Goal: Information Seeking & Learning: Learn about a topic

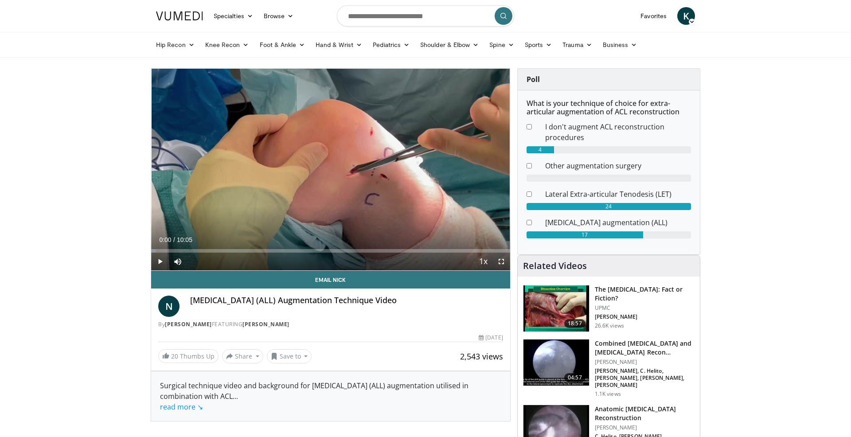
click at [160, 261] on span "Video Player" at bounding box center [160, 262] width 18 height 18
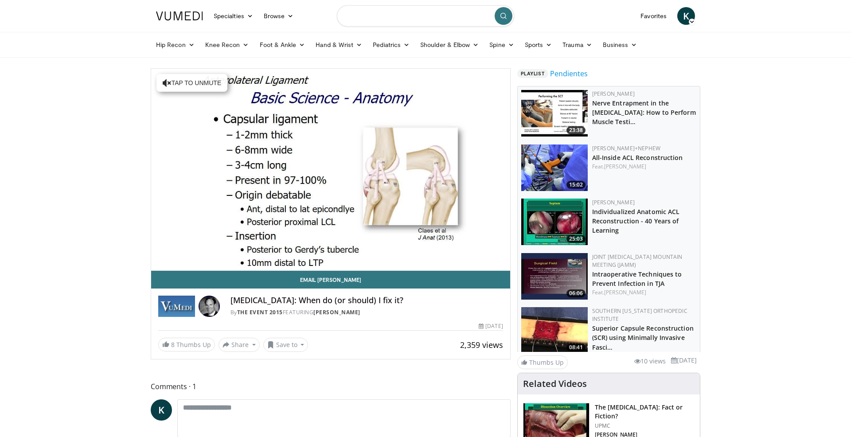
click at [355, 15] on input "Search topics, interventions" at bounding box center [425, 15] width 177 height 21
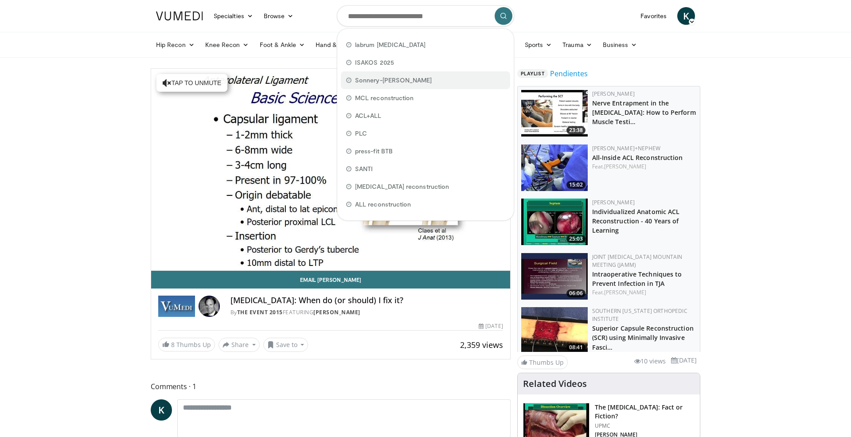
click at [385, 77] on span "Sonnery-[PERSON_NAME]" at bounding box center [393, 80] width 77 height 9
type input "**********"
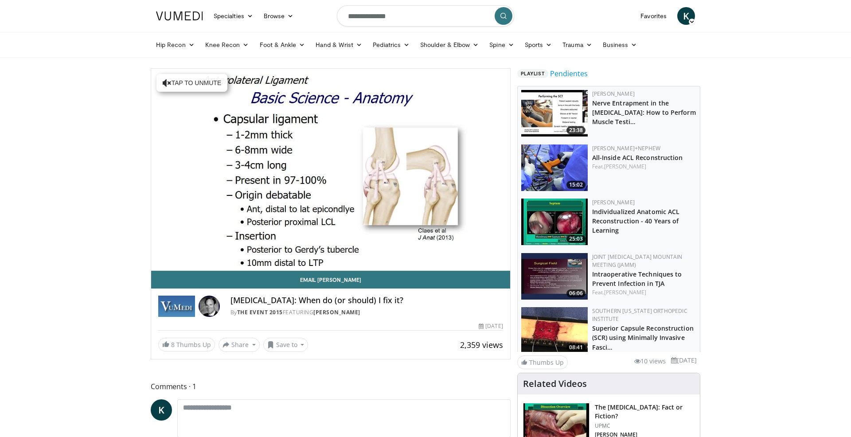
click at [505, 13] on icon "submit" at bounding box center [503, 15] width 7 height 7
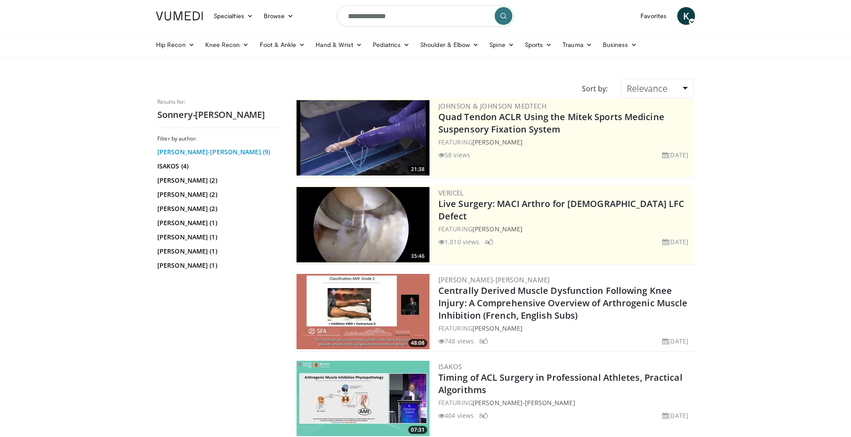
click at [204, 154] on link "Bertrand Sonnery-Cottet (9)" at bounding box center [218, 152] width 122 height 9
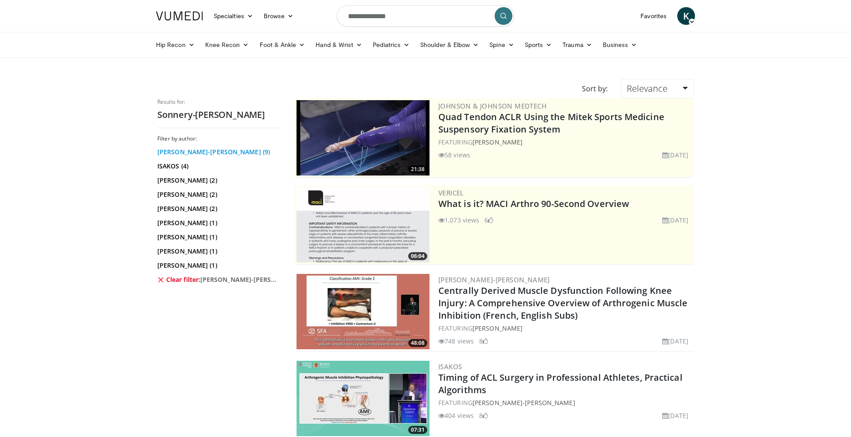
click at [186, 154] on link "[PERSON_NAME]-[PERSON_NAME] (9)" at bounding box center [218, 152] width 122 height 9
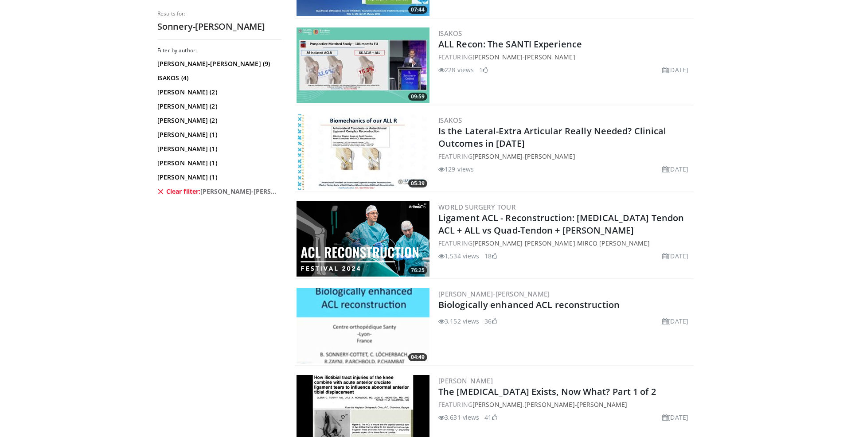
scroll to position [507, 0]
click at [430, 222] on div "76:25 World Surgery Tour Ligament ACL - Reconstruction: Hamstring Tendon ACL + …" at bounding box center [494, 239] width 399 height 80
click at [476, 211] on div "World Surgery Tour Ligament ACL - Reconstruction: Hamstring Tendon ACL + ALL vs…" at bounding box center [565, 238] width 254 height 75
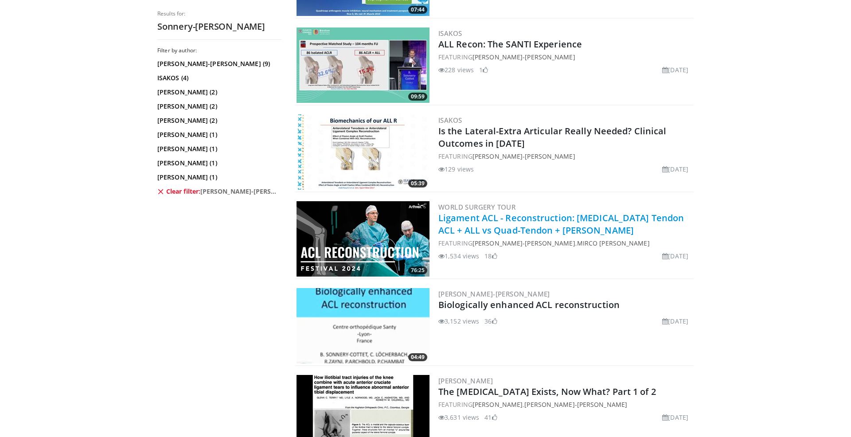
click at [476, 212] on link "Ligament ACL - Reconstruction: Hamstring Tendon ACL + ALL vs Quad-Tendon + Lema…" at bounding box center [561, 224] width 246 height 24
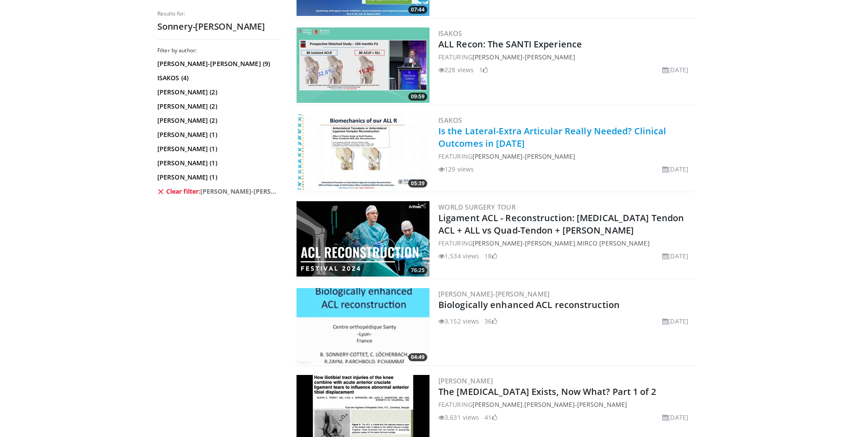
click at [497, 135] on link "Is the Lateral-Extra Articular Really Needed? Clinical Outcomes in [DATE]" at bounding box center [552, 137] width 228 height 24
click at [502, 134] on link "Is the Lateral-Extra Articular Really Needed? Clinical Outcomes in [DATE]" at bounding box center [552, 137] width 228 height 24
click at [556, 129] on link "Is the Lateral-Extra Articular Really Needed? Clinical Outcomes in [DATE]" at bounding box center [552, 137] width 228 height 24
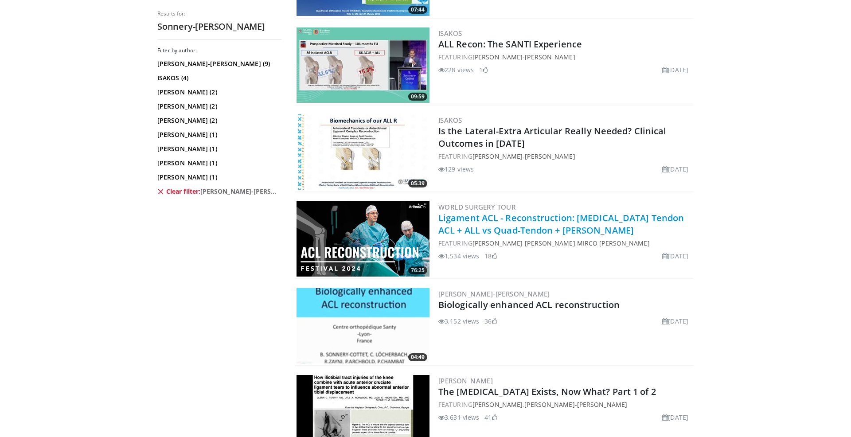
click at [523, 234] on link "Ligament ACL - Reconstruction: Hamstring Tendon ACL + ALL vs Quad-Tendon + Lema…" at bounding box center [561, 224] width 246 height 24
click at [538, 213] on link "Ligament ACL - Reconstruction: Hamstring Tendon ACL + ALL vs Quad-Tendon + Lema…" at bounding box center [561, 224] width 246 height 24
click at [517, 222] on link "Ligament ACL - Reconstruction: [MEDICAL_DATA] Tendon ACL + ALL vs Quad-Tendon +…" at bounding box center [561, 224] width 246 height 24
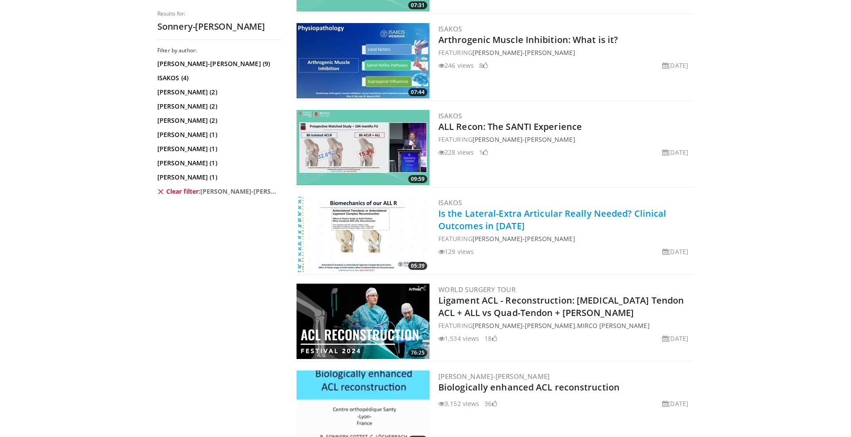
scroll to position [346, 0]
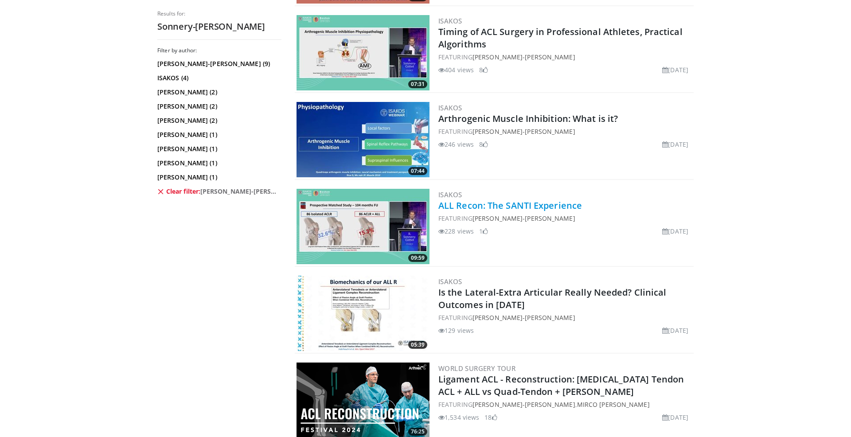
click at [503, 206] on link "ALL Recon: The SANTI Experience" at bounding box center [510, 205] width 144 height 12
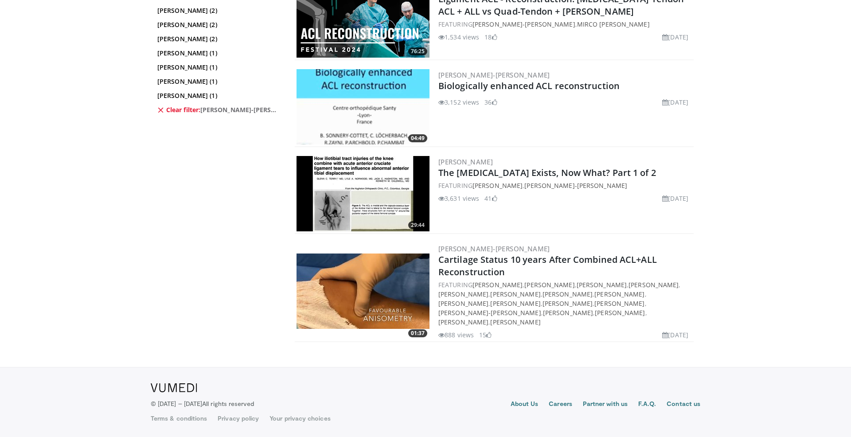
scroll to position [726, 0]
click at [476, 265] on link "Cartilage Status 10 years After Combined ACL+ALL Reconstruction" at bounding box center [547, 266] width 219 height 24
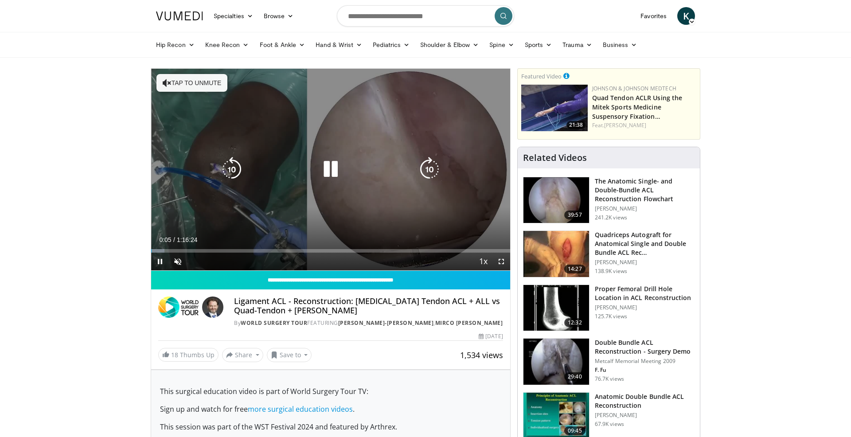
click at [181, 83] on button "Tap to unmute" at bounding box center [191, 83] width 71 height 18
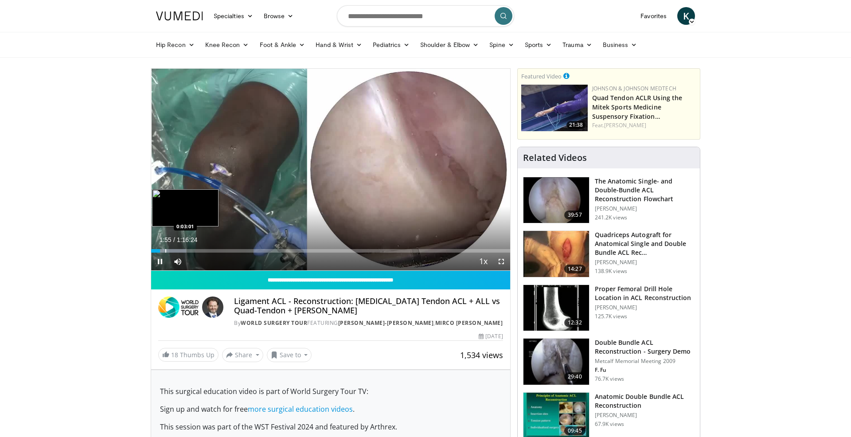
click at [165, 250] on div "Progress Bar" at bounding box center [171, 251] width 30 height 4
click at [499, 260] on span "Video Player" at bounding box center [501, 262] width 18 height 18
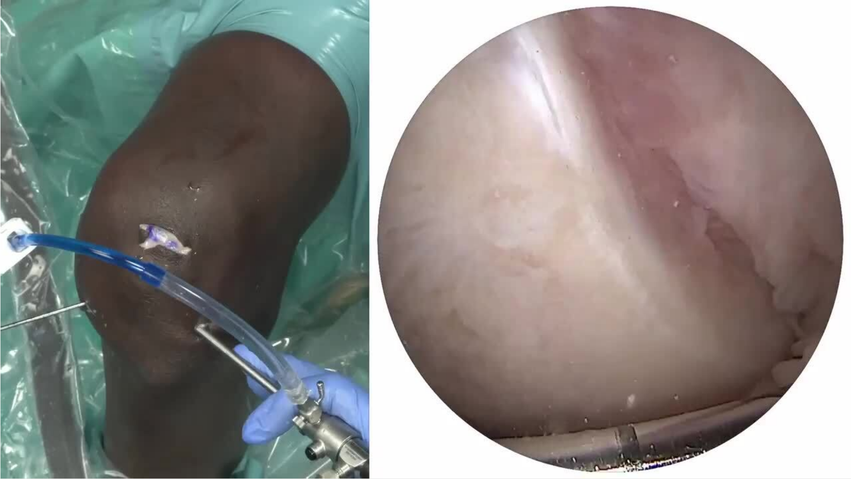
click at [107, 437] on div "10 seconds Tap to unmute" at bounding box center [425, 239] width 851 height 478
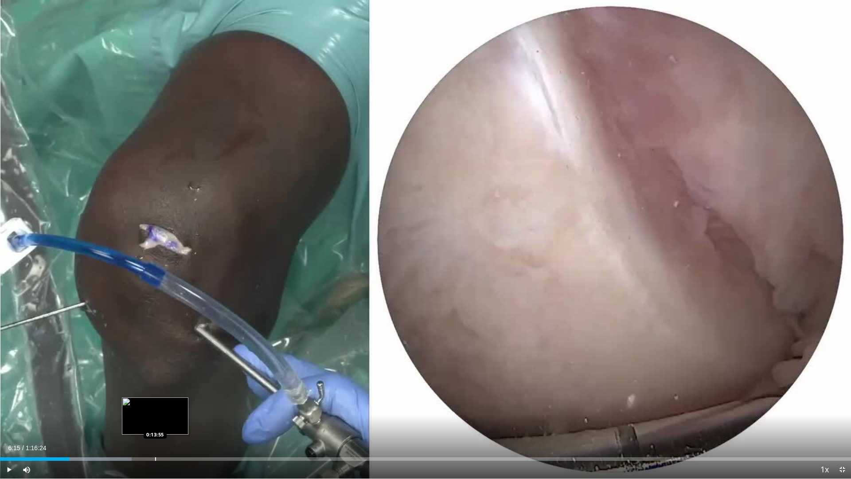
click at [155, 437] on div "Progress Bar" at bounding box center [155, 459] width 1 height 4
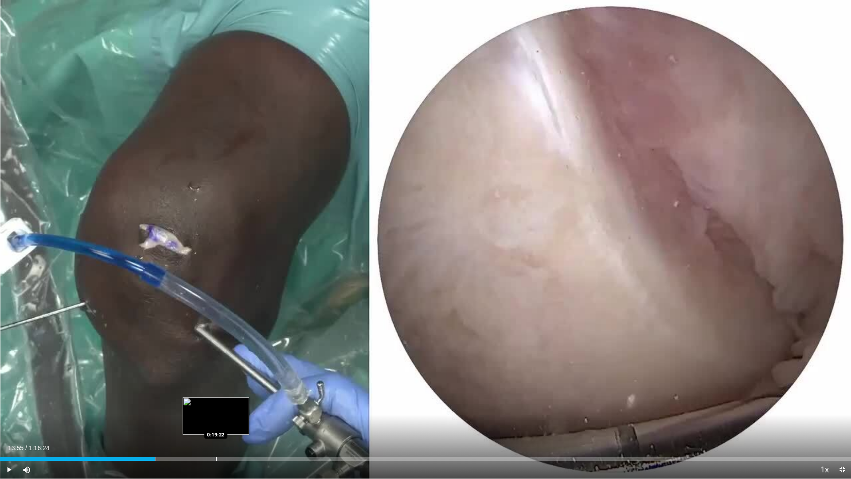
click at [216, 437] on div "Progress Bar" at bounding box center [216, 459] width 1 height 4
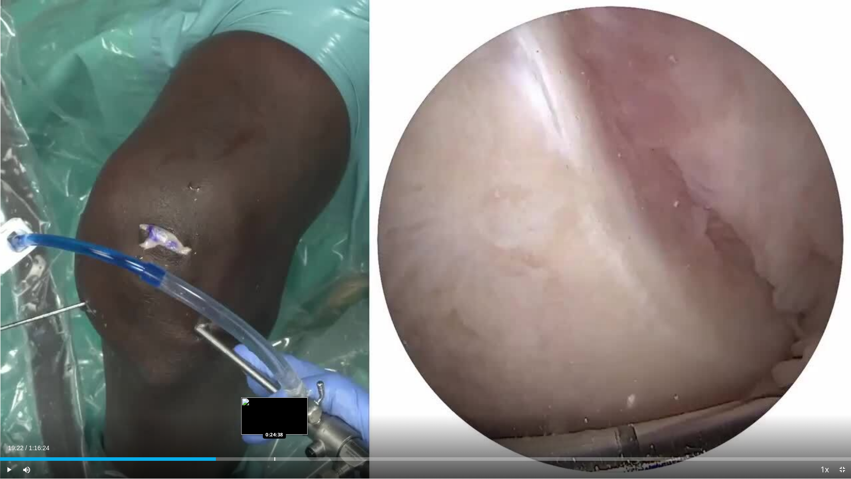
click at [275, 437] on div "Loaded : 25.30% 0:19:22 0:24:38" at bounding box center [425, 459] width 851 height 4
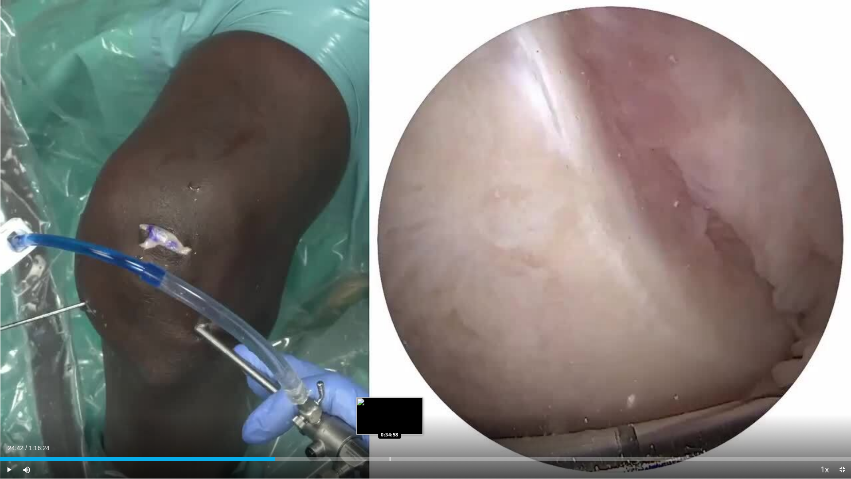
click at [390, 437] on div "Progress Bar" at bounding box center [390, 459] width 1 height 4
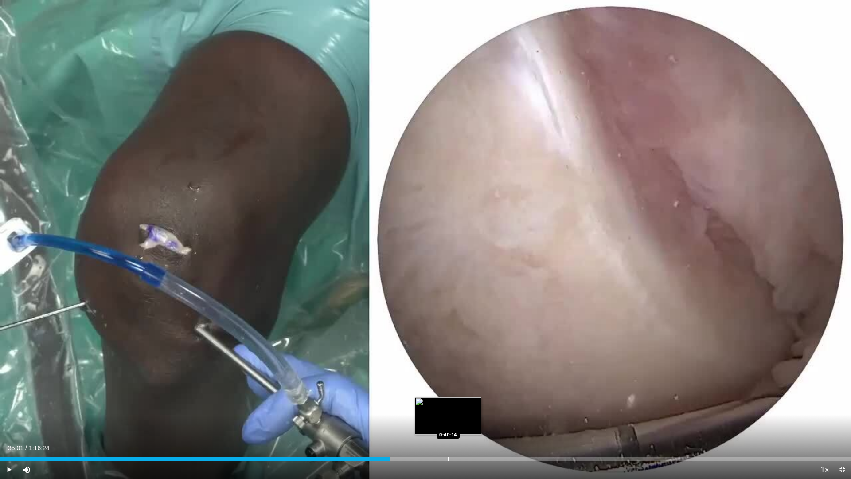
click at [448, 437] on div "Progress Bar" at bounding box center [448, 459] width 1 height 4
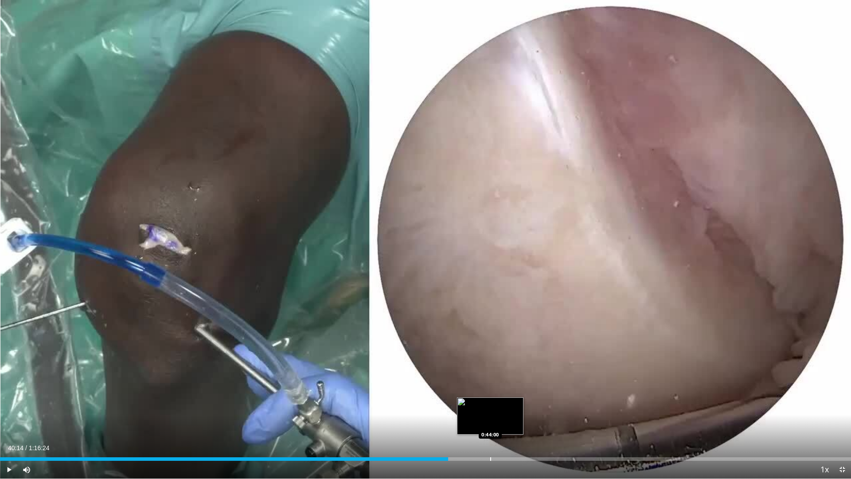
click at [490, 437] on div "Progress Bar" at bounding box center [490, 459] width 1 height 4
click at [474, 437] on div "Progress Bar" at bounding box center [474, 459] width 1 height 4
click at [485, 437] on div "Progress Bar" at bounding box center [485, 459] width 1 height 4
click at [478, 437] on div "Loaded : 57.12% 0:43:32 0:42:56" at bounding box center [425, 456] width 851 height 8
click at [8, 437] on span "Video Player" at bounding box center [9, 470] width 18 height 18
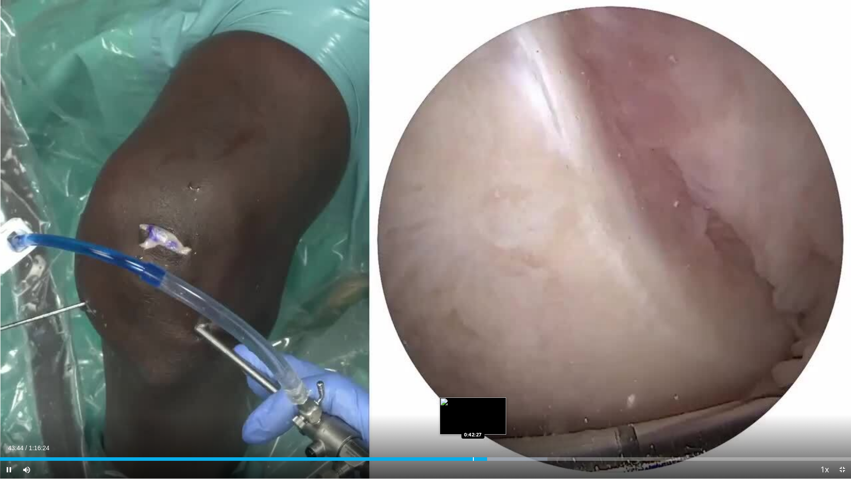
click at [472, 437] on div "Loaded : 64.34% 0:43:44 0:42:27" at bounding box center [425, 459] width 851 height 4
click at [476, 437] on div "Progress Bar" at bounding box center [476, 459] width 1 height 4
click at [479, 437] on div "Progress Bar" at bounding box center [479, 459] width 1 height 4
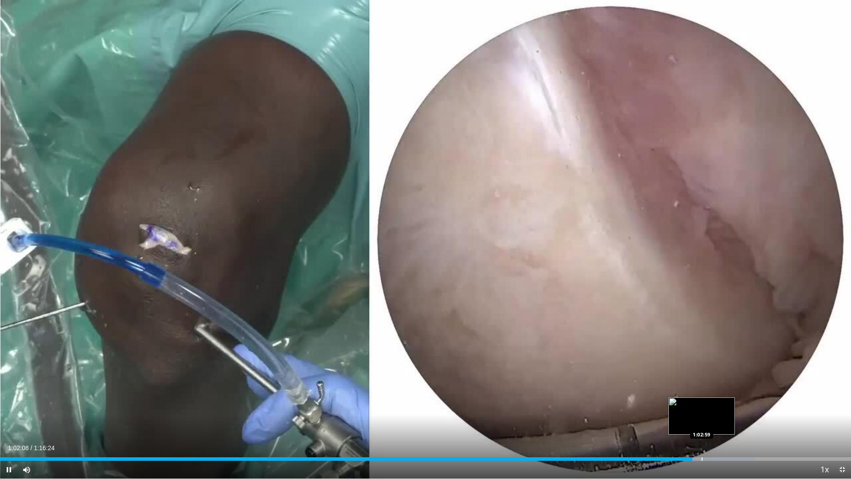
click at [702, 437] on div "Progress Bar" at bounding box center [702, 459] width 1 height 4
click at [717, 437] on div "Loaded : 90.23% 1:03:05 1:04:21" at bounding box center [425, 456] width 851 height 8
click at [739, 437] on div "Progress Bar" at bounding box center [739, 459] width 1 height 4
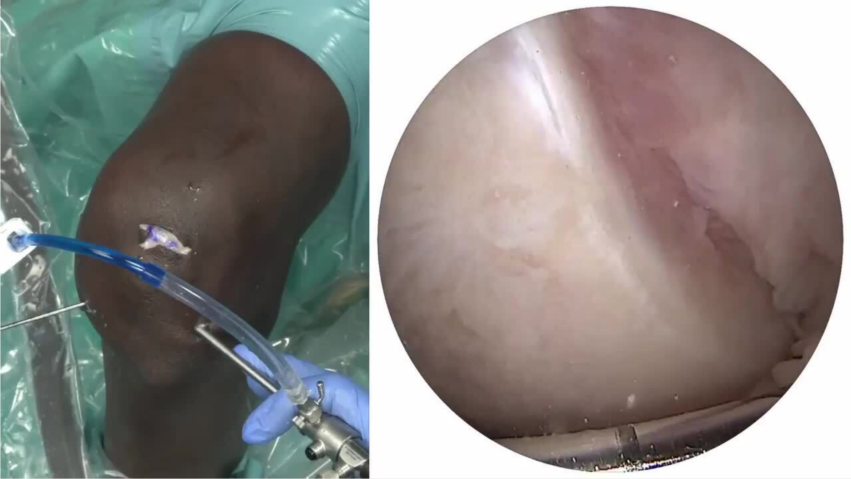
click at [760, 437] on div "10 seconds Tap to unmute" at bounding box center [425, 239] width 851 height 478
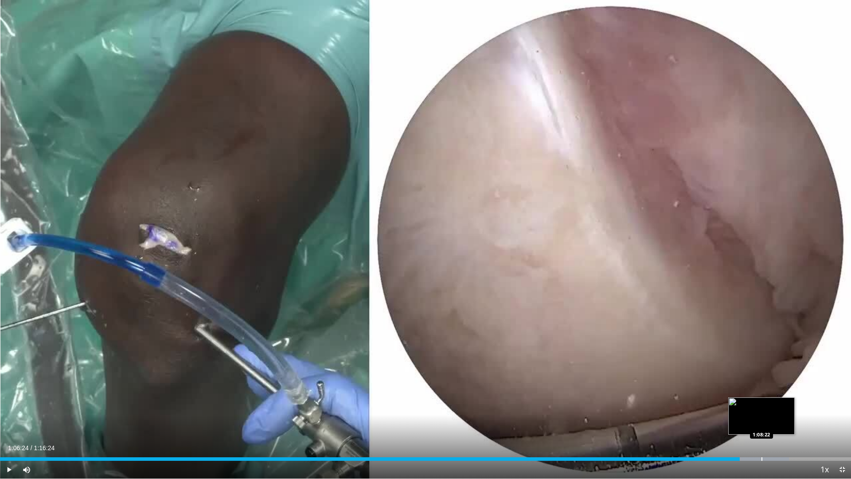
click at [761, 437] on div "Progress Bar" at bounding box center [761, 459] width 1 height 4
click at [7, 437] on span "Video Player" at bounding box center [9, 470] width 18 height 18
click at [776, 437] on div "Progress Bar" at bounding box center [776, 459] width 1 height 4
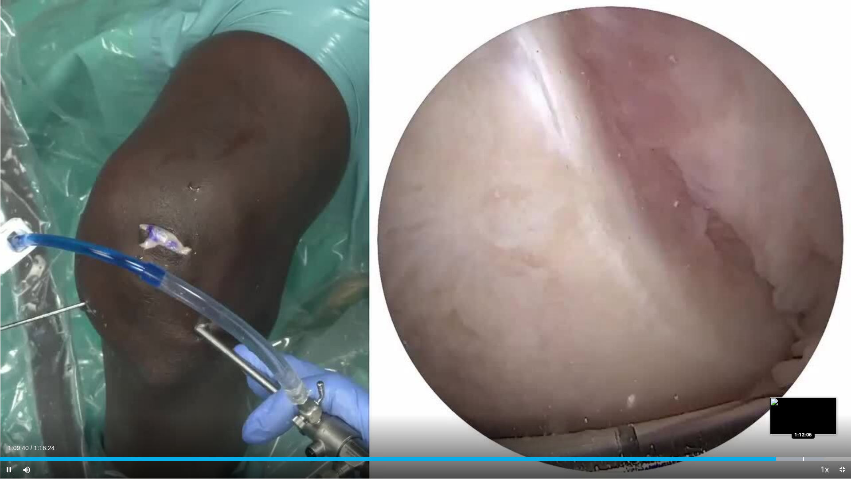
click at [803, 437] on div "Progress Bar" at bounding box center [803, 459] width 1 height 4
click at [820, 437] on div "Progress Bar" at bounding box center [820, 459] width 1 height 4
click at [841, 437] on div "Progress Bar" at bounding box center [818, 459] width 59 height 4
click at [842, 437] on span "Video Player" at bounding box center [842, 470] width 18 height 18
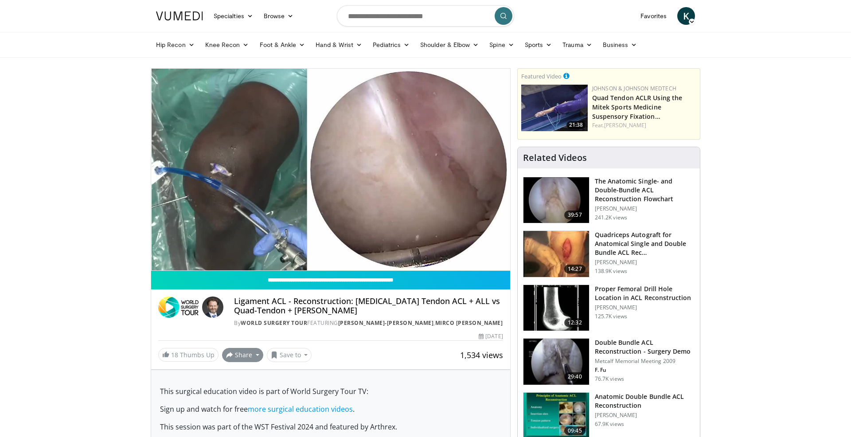
click at [230, 358] on button "Share" at bounding box center [242, 355] width 41 height 14
click at [204, 357] on link "18 Thumbs Up" at bounding box center [188, 355] width 60 height 14
click at [246, 356] on button "Share" at bounding box center [242, 355] width 41 height 14
click at [243, 372] on span "E-mail" at bounding box center [241, 375] width 25 height 10
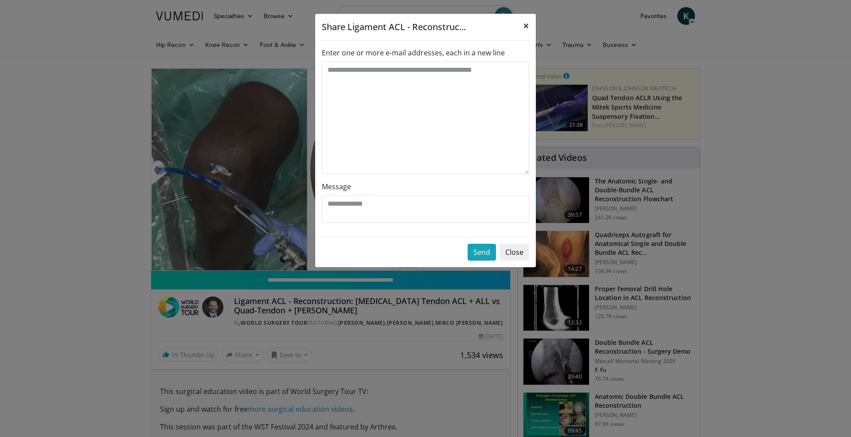
click at [530, 24] on button "×" at bounding box center [526, 26] width 20 height 24
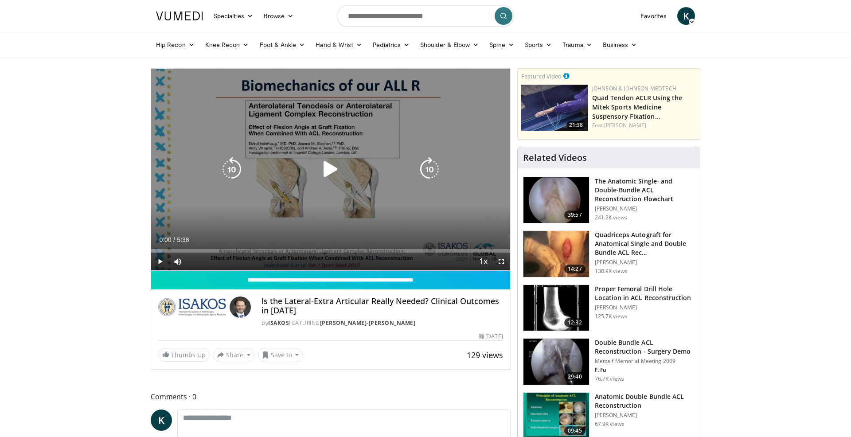
click at [326, 170] on icon "Video Player" at bounding box center [330, 169] width 25 height 25
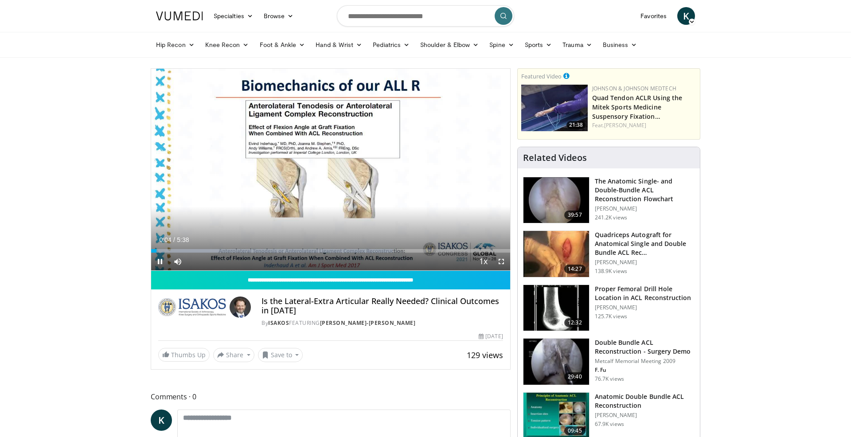
click at [500, 261] on span "Video Player" at bounding box center [501, 262] width 18 height 18
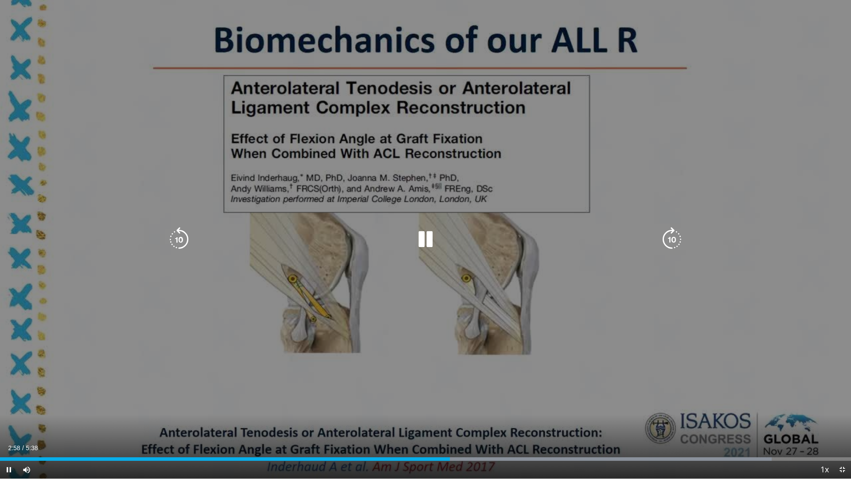
click at [763, 179] on div "10 seconds Tap to unmute" at bounding box center [425, 239] width 851 height 478
click at [422, 239] on icon "Video Player" at bounding box center [425, 239] width 25 height 25
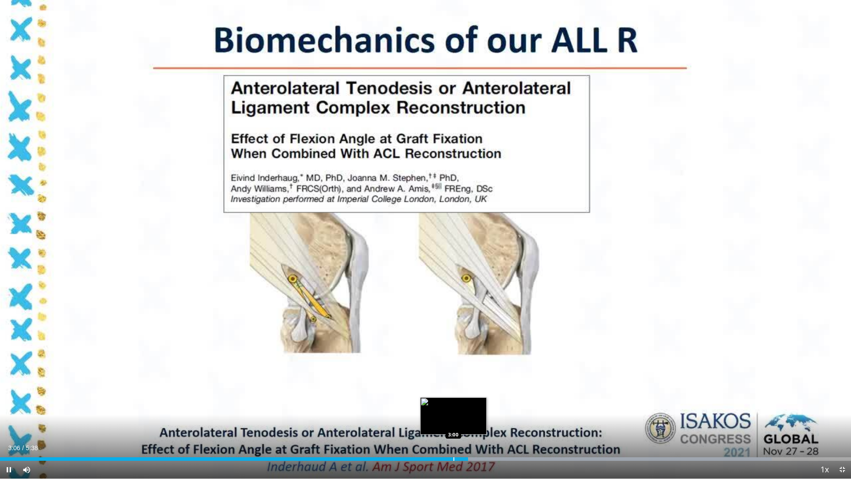
click at [453, 437] on div "Progress Bar" at bounding box center [453, 459] width 1 height 4
click at [452, 437] on div "Loaded : 90.69% 3:09 2:59" at bounding box center [425, 456] width 851 height 8
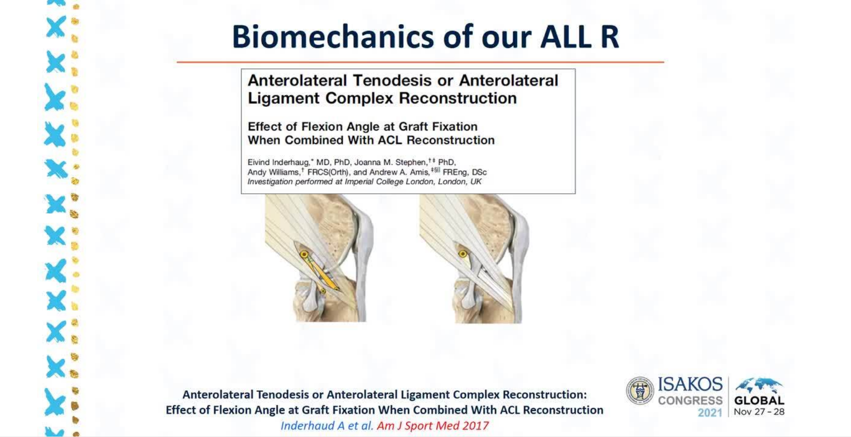
click at [194, 155] on link "Thumbs Up" at bounding box center [183, 153] width 51 height 14
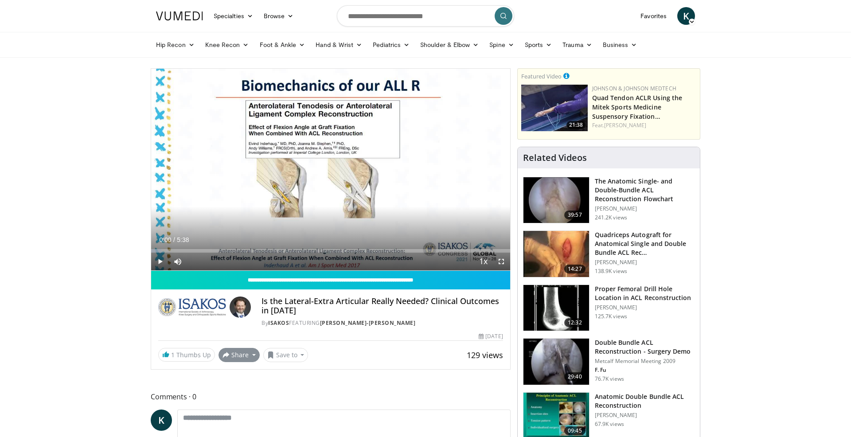
click at [250, 356] on button "Share" at bounding box center [239, 355] width 41 height 14
click at [242, 375] on span "E-mail" at bounding box center [238, 375] width 25 height 10
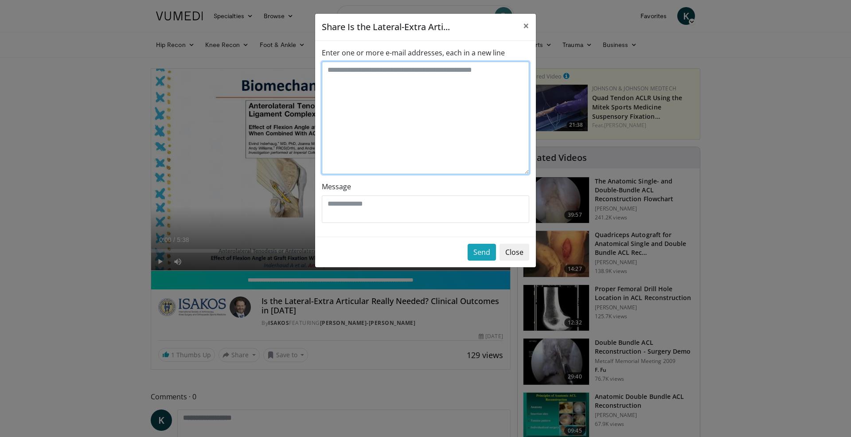
click at [422, 113] on textarea "Enter one or more e-mail addresses, each in a new line" at bounding box center [425, 118] width 207 height 113
type textarea "*"
type textarea "**********"
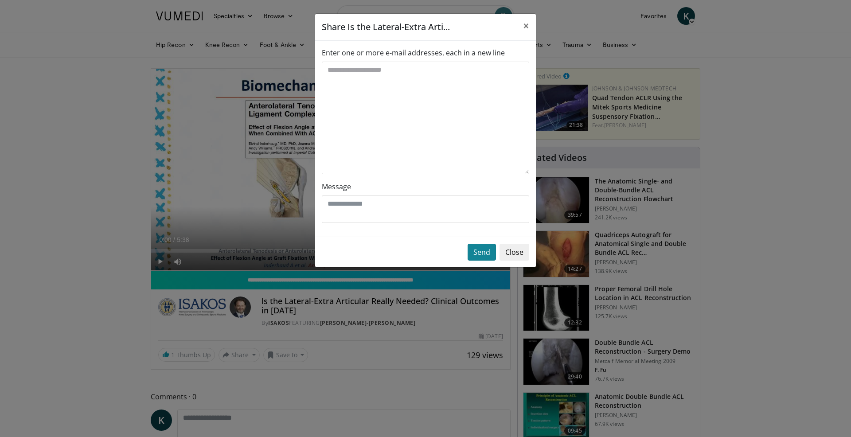
click at [485, 255] on button "Send" at bounding box center [482, 252] width 28 height 17
click at [490, 252] on button "Send" at bounding box center [482, 252] width 28 height 17
click at [526, 26] on span "×" at bounding box center [526, 25] width 6 height 15
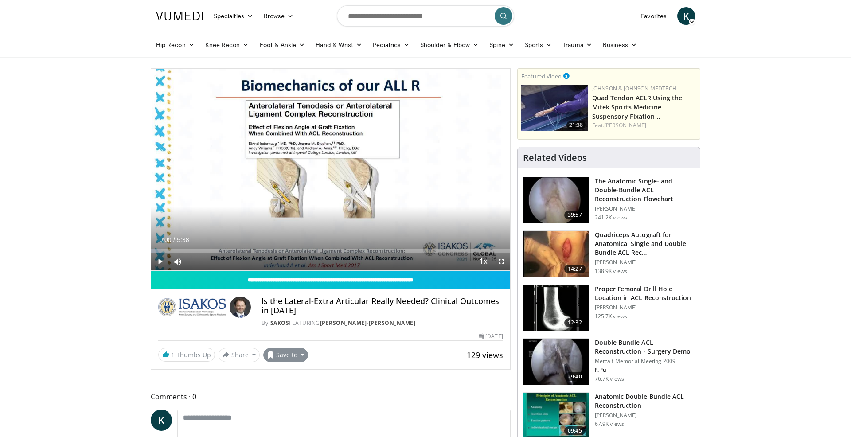
click at [297, 353] on button "Save to" at bounding box center [285, 355] width 45 height 14
click at [301, 375] on span "Add to Favorites" at bounding box center [301, 374] width 55 height 10
click at [248, 353] on button "Share" at bounding box center [239, 355] width 41 height 14
click at [240, 373] on span "E-mail" at bounding box center [238, 375] width 25 height 10
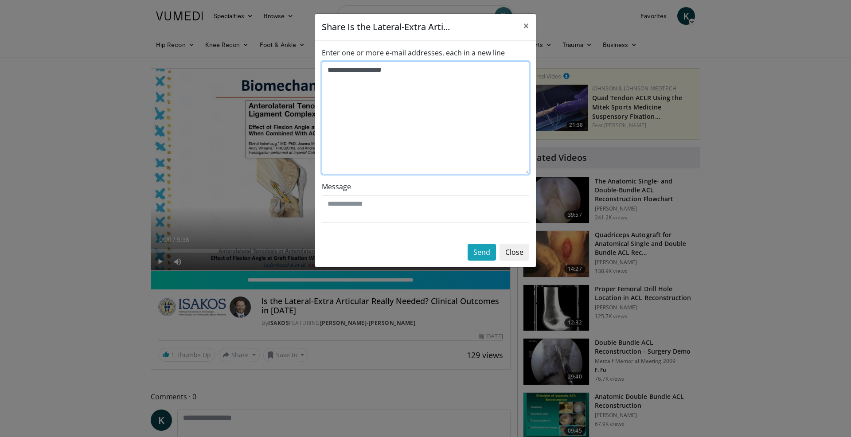
click at [427, 73] on textarea "**********" at bounding box center [425, 118] width 207 height 113
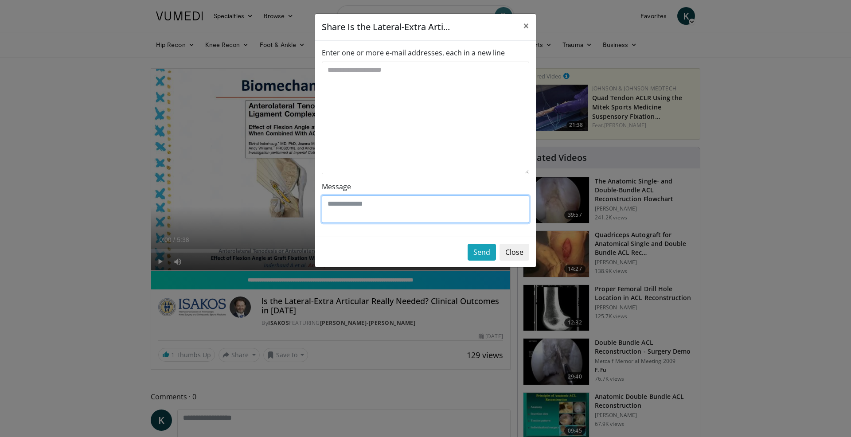
click at [388, 215] on textarea "Message" at bounding box center [425, 208] width 207 height 27
type textarea "***"
click at [484, 252] on button "Send" at bounding box center [482, 252] width 28 height 17
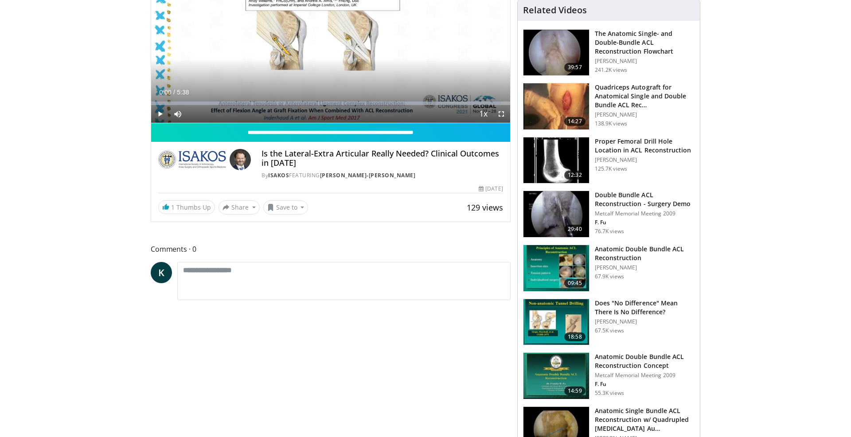
scroll to position [185, 0]
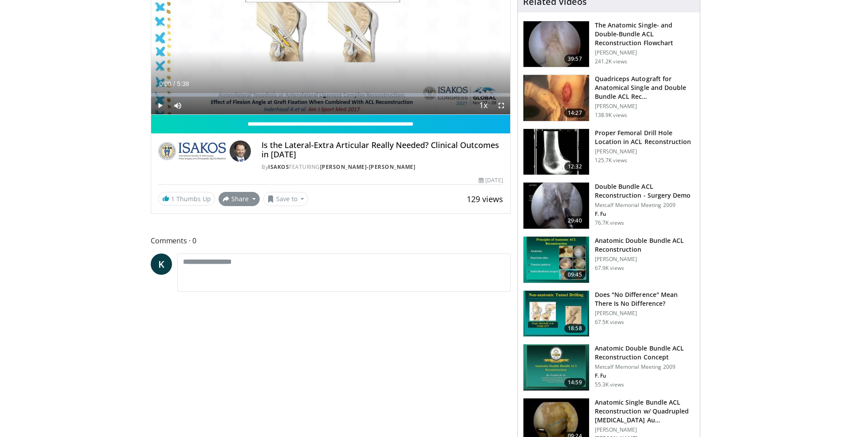
click at [250, 198] on button "Share" at bounding box center [239, 199] width 41 height 14
click at [240, 218] on span "E-mail" at bounding box center [238, 219] width 25 height 10
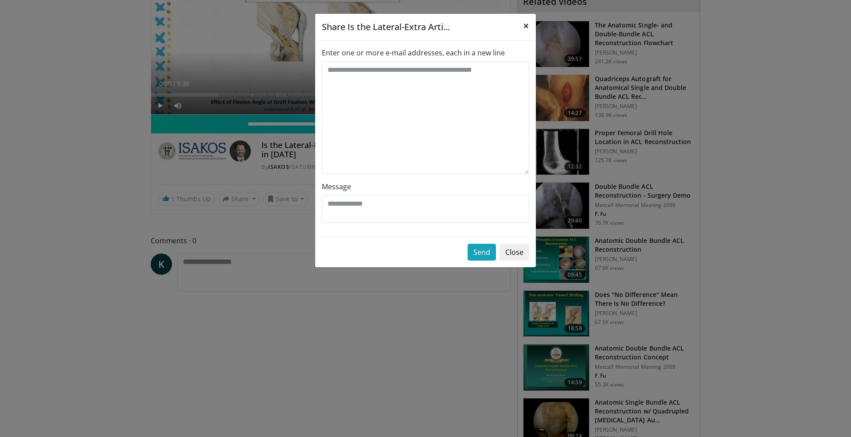
click at [525, 27] on span "×" at bounding box center [526, 25] width 6 height 15
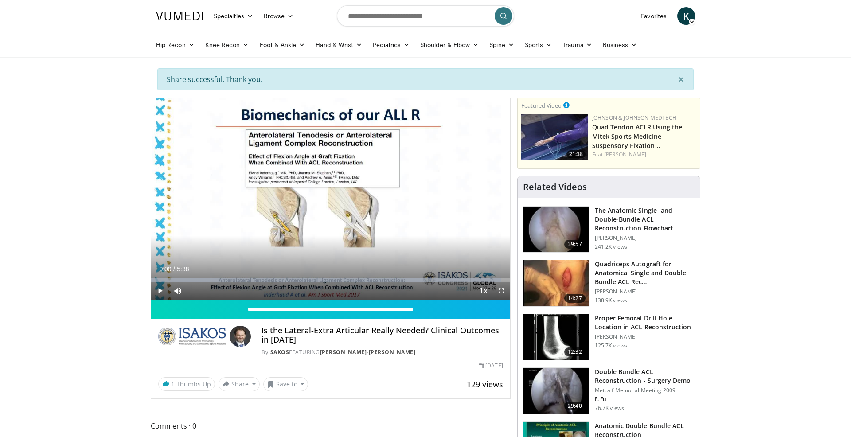
scroll to position [0, 0]
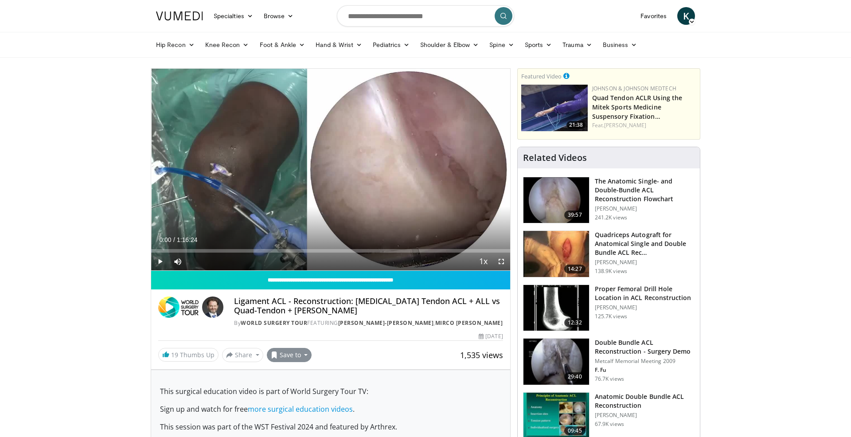
click at [304, 353] on button "Save to" at bounding box center [289, 355] width 45 height 14
click at [297, 373] on span "Add to Favorites" at bounding box center [305, 374] width 55 height 10
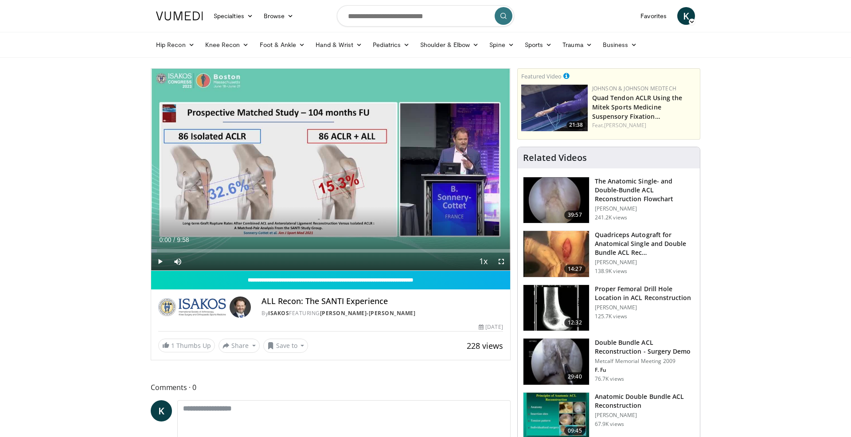
click at [162, 262] on span "Video Player" at bounding box center [160, 262] width 18 height 18
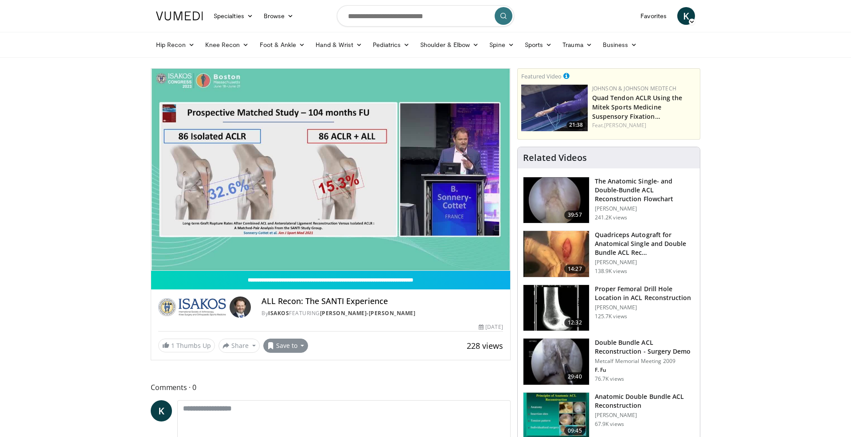
click at [300, 344] on button "Save to" at bounding box center [285, 346] width 45 height 14
click at [407, 341] on div "1 Thumbs Up Share ALL Recon: The SANTI Expe... × Enter one or more e-mail addre…" at bounding box center [330, 346] width 345 height 14
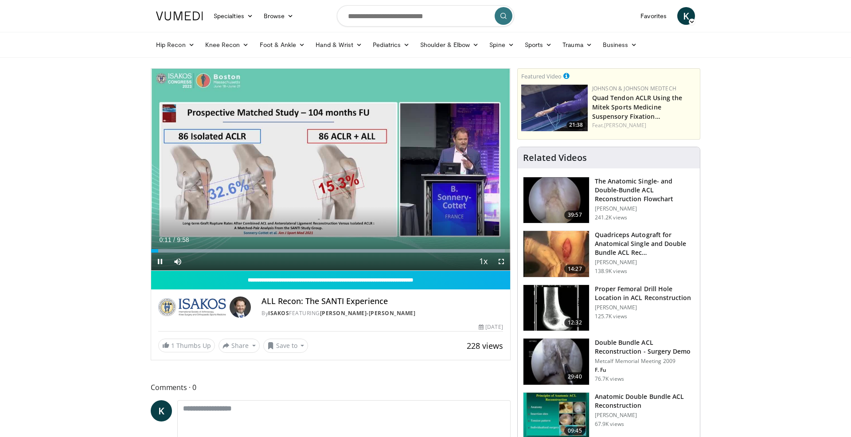
click at [499, 264] on span "Video Player" at bounding box center [501, 262] width 18 height 18
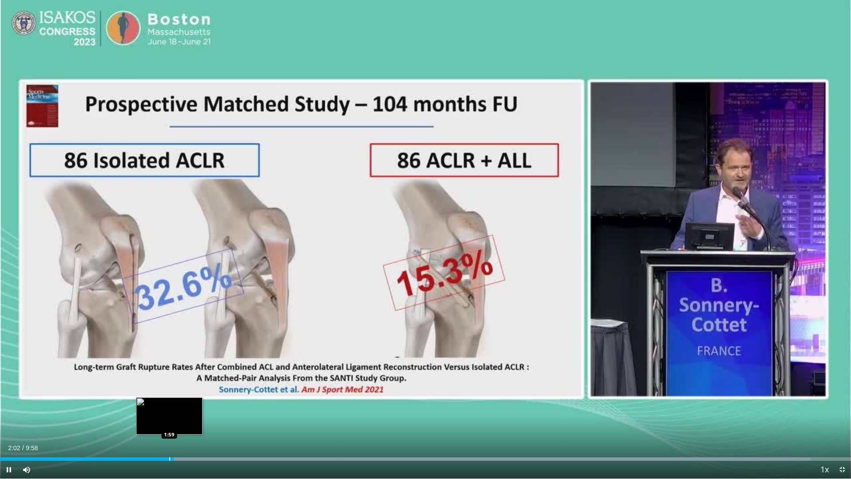
click at [169, 437] on div "Progress Bar" at bounding box center [169, 459] width 1 height 4
click at [162, 437] on div "Progress Bar" at bounding box center [162, 459] width 1 height 4
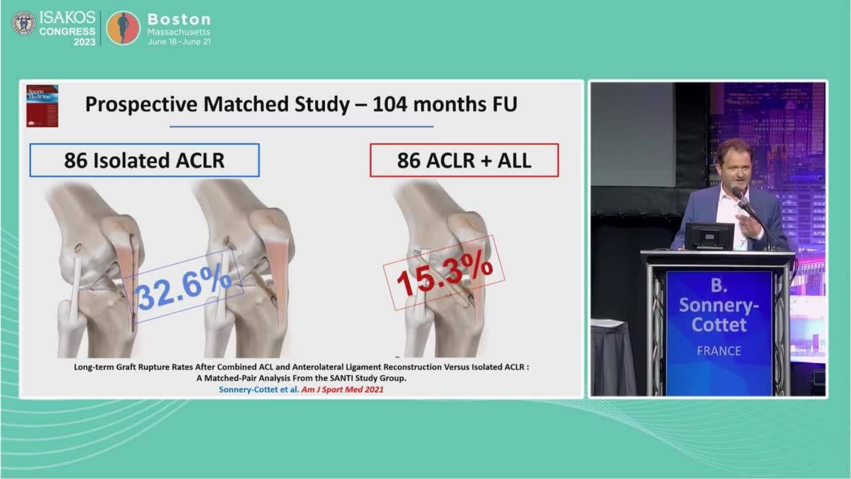
click at [839, 437] on div "10 seconds Tap to unmute" at bounding box center [425, 239] width 851 height 478
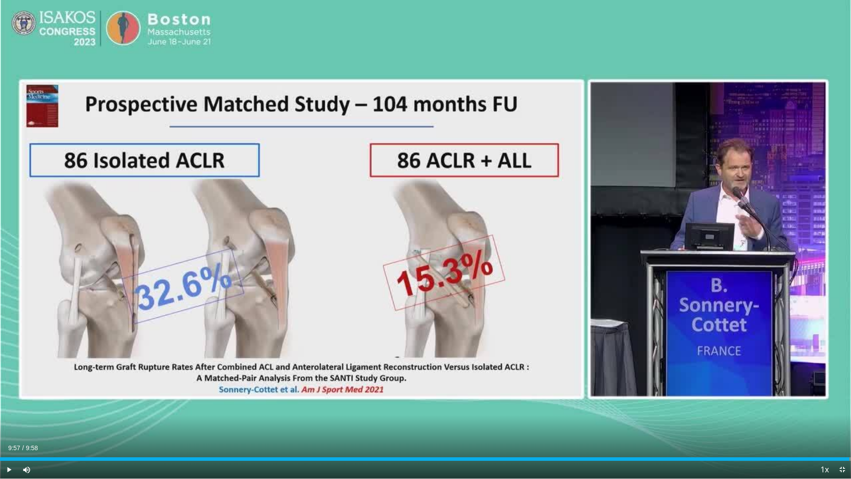
click at [842, 437] on span "Video Player" at bounding box center [842, 470] width 18 height 18
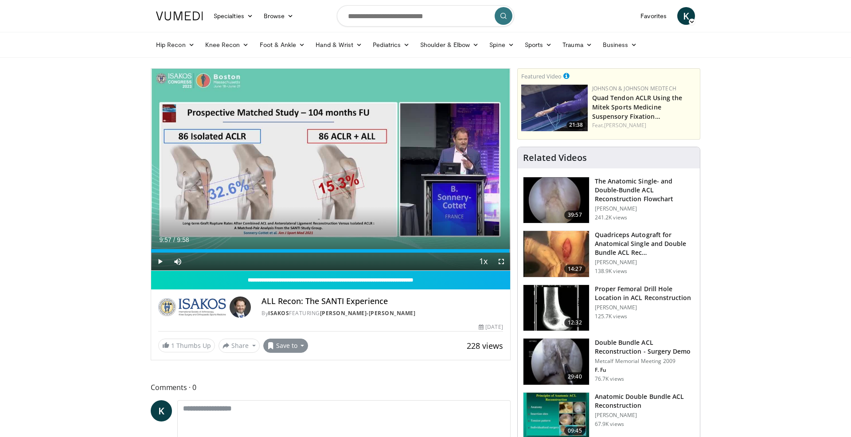
click at [297, 345] on button "Save to" at bounding box center [285, 346] width 45 height 14
click at [373, 340] on div "1 Thumbs Up Share ALL Recon: The SANTI Expe... × Enter one or more e-mail addre…" at bounding box center [330, 346] width 345 height 14
click at [505, 251] on div "Progress Bar" at bounding box center [505, 251] width 1 height 4
